Goal: Task Accomplishment & Management: Use online tool/utility

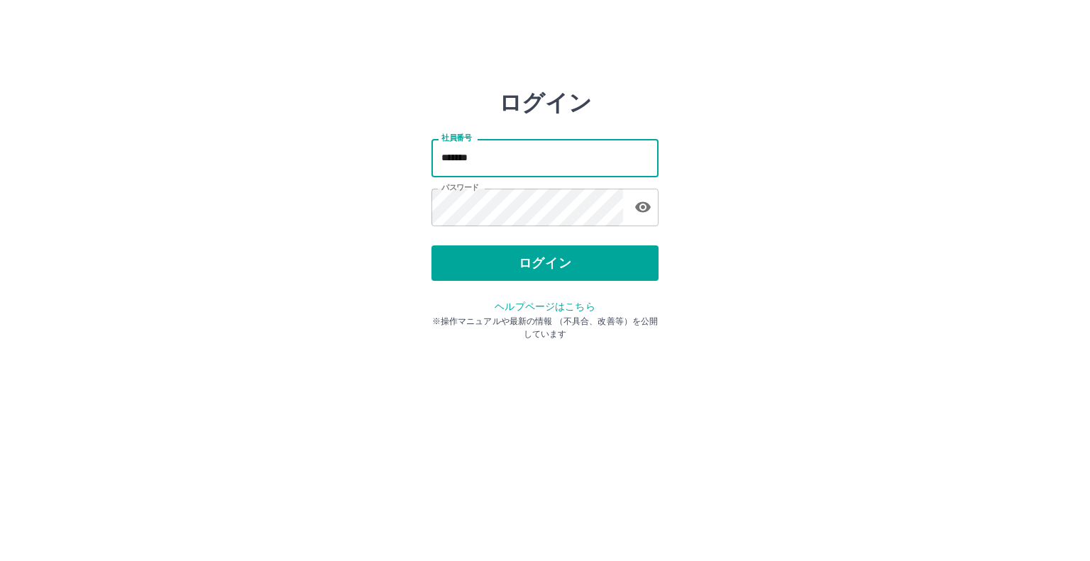
click at [496, 157] on input "*******" at bounding box center [545, 158] width 227 height 38
type input "*******"
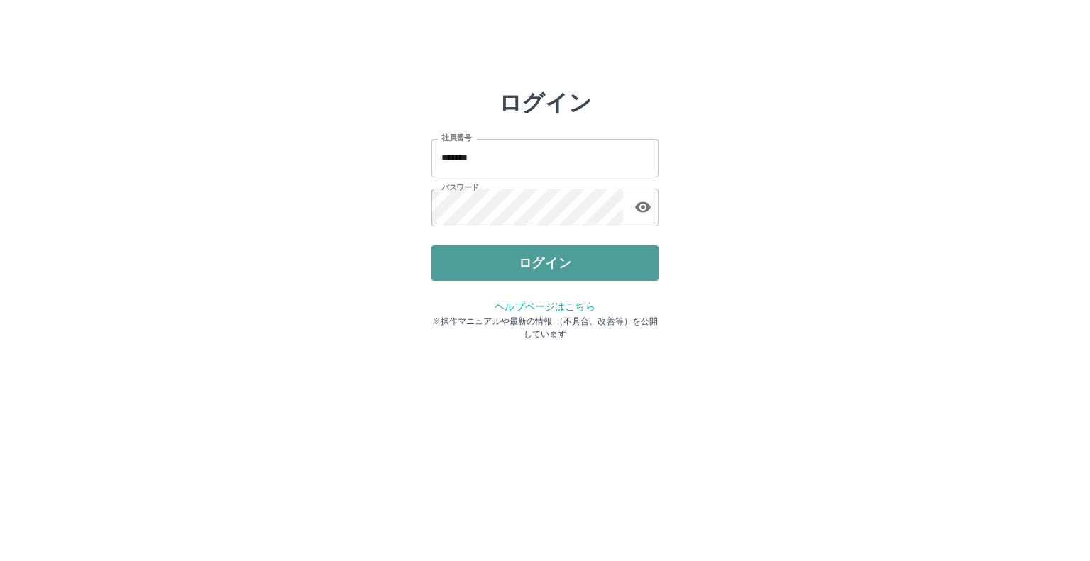
click at [510, 263] on button "ログイン" at bounding box center [545, 263] width 227 height 35
